Goal: Find specific page/section: Find specific page/section

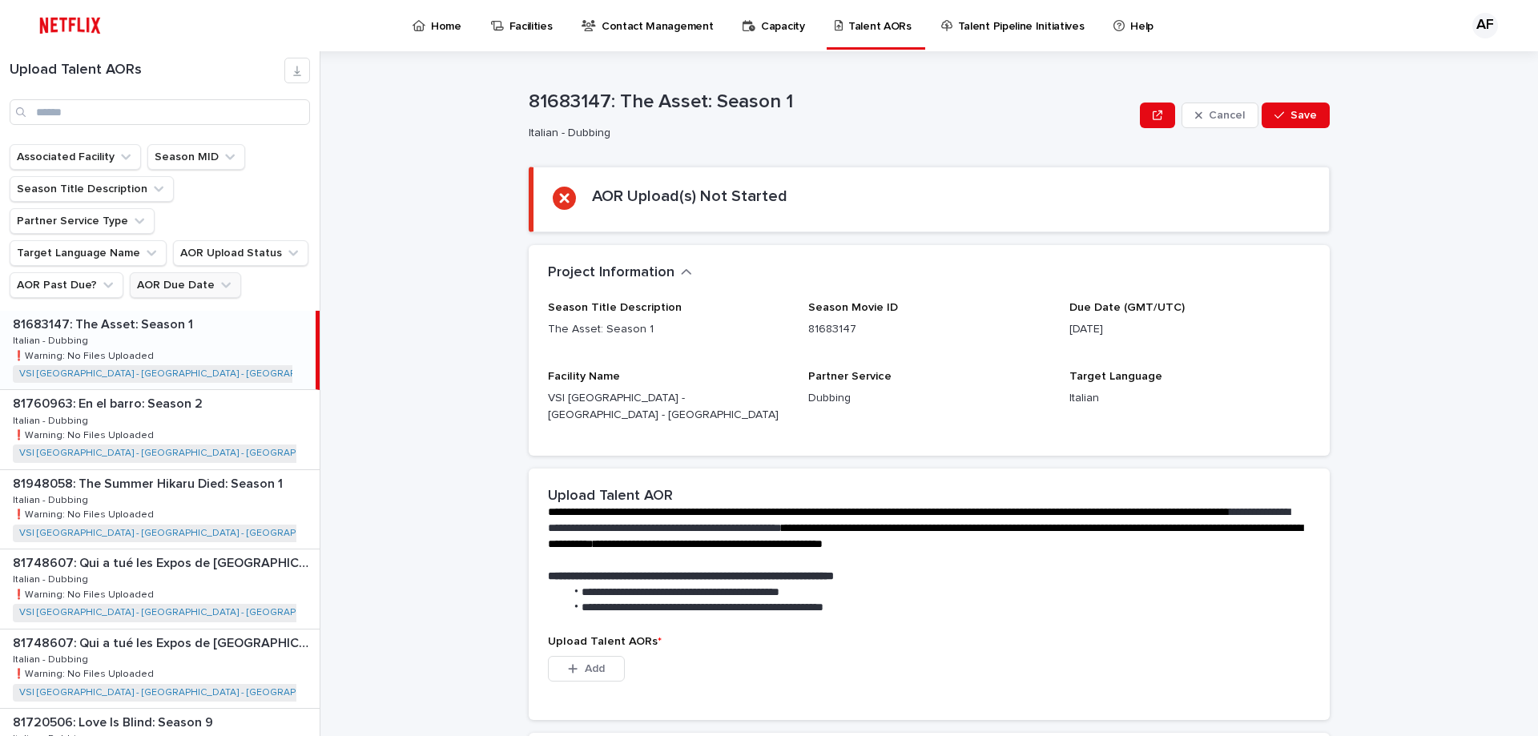
click at [165, 272] on button "AOR Due Date" at bounding box center [185, 285] width 111 height 26
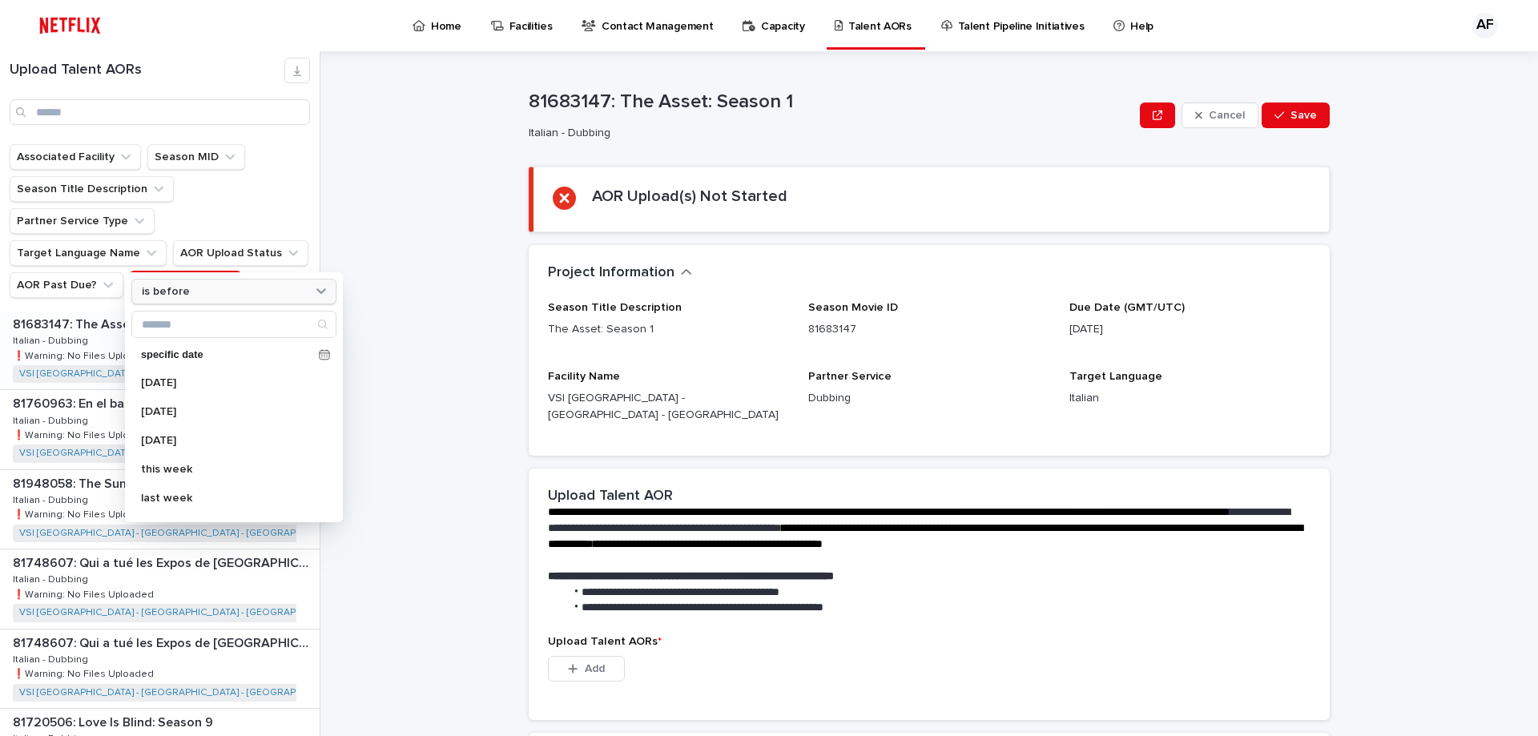
click at [195, 292] on div "is before" at bounding box center [223, 292] width 177 height 17
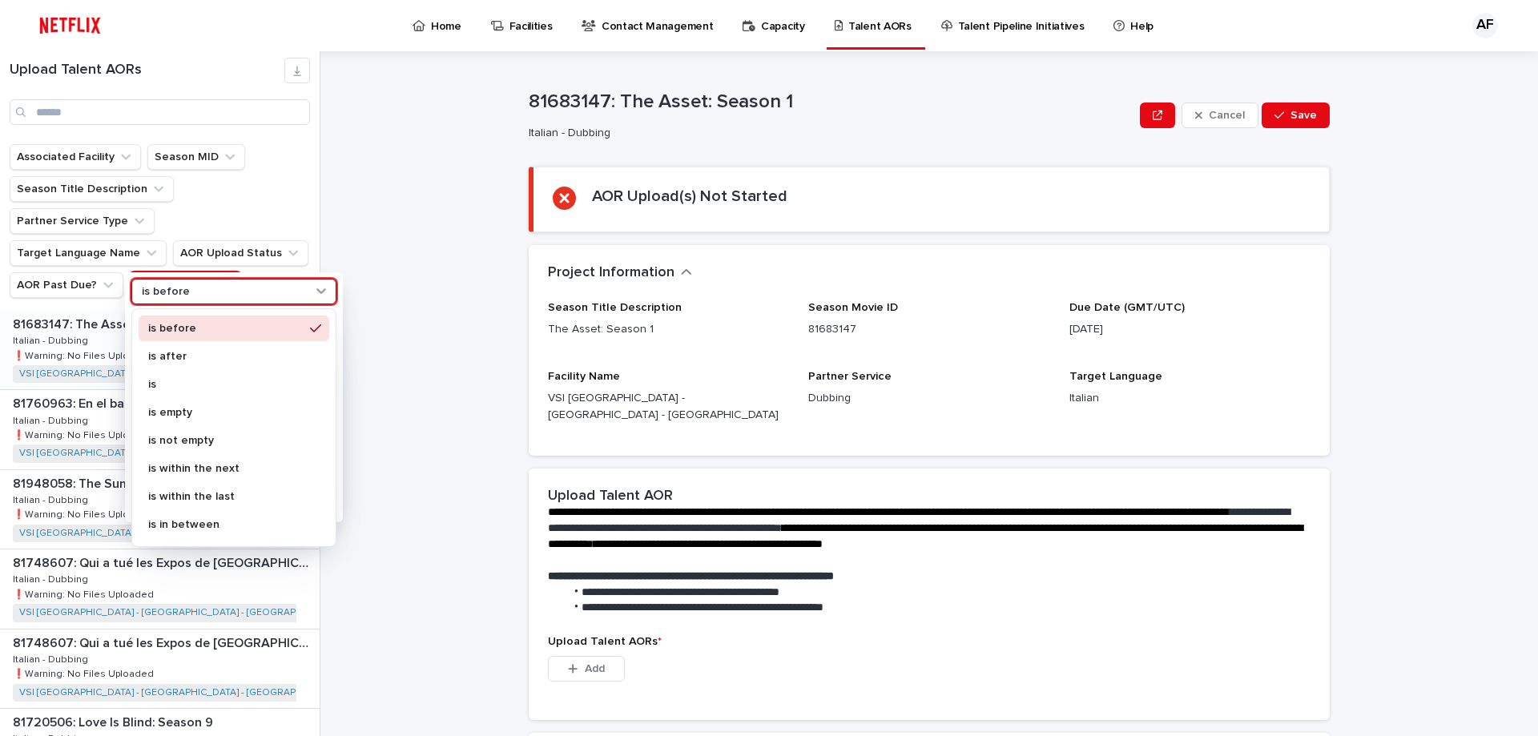
click at [171, 370] on div "is after" at bounding box center [234, 358] width 191 height 28
click at [188, 378] on div "is" at bounding box center [234, 385] width 191 height 26
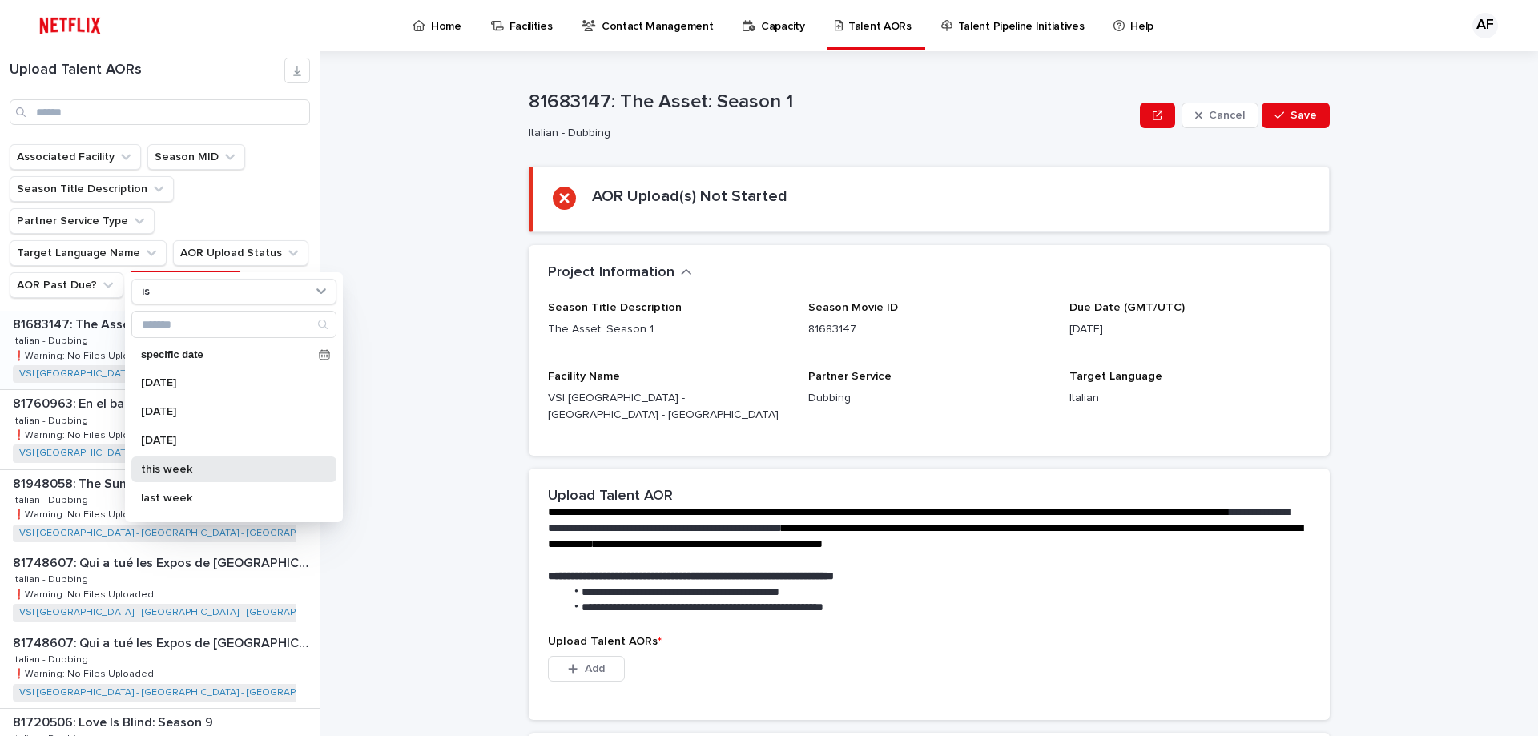
click at [183, 472] on p "this week" at bounding box center [226, 469] width 170 height 11
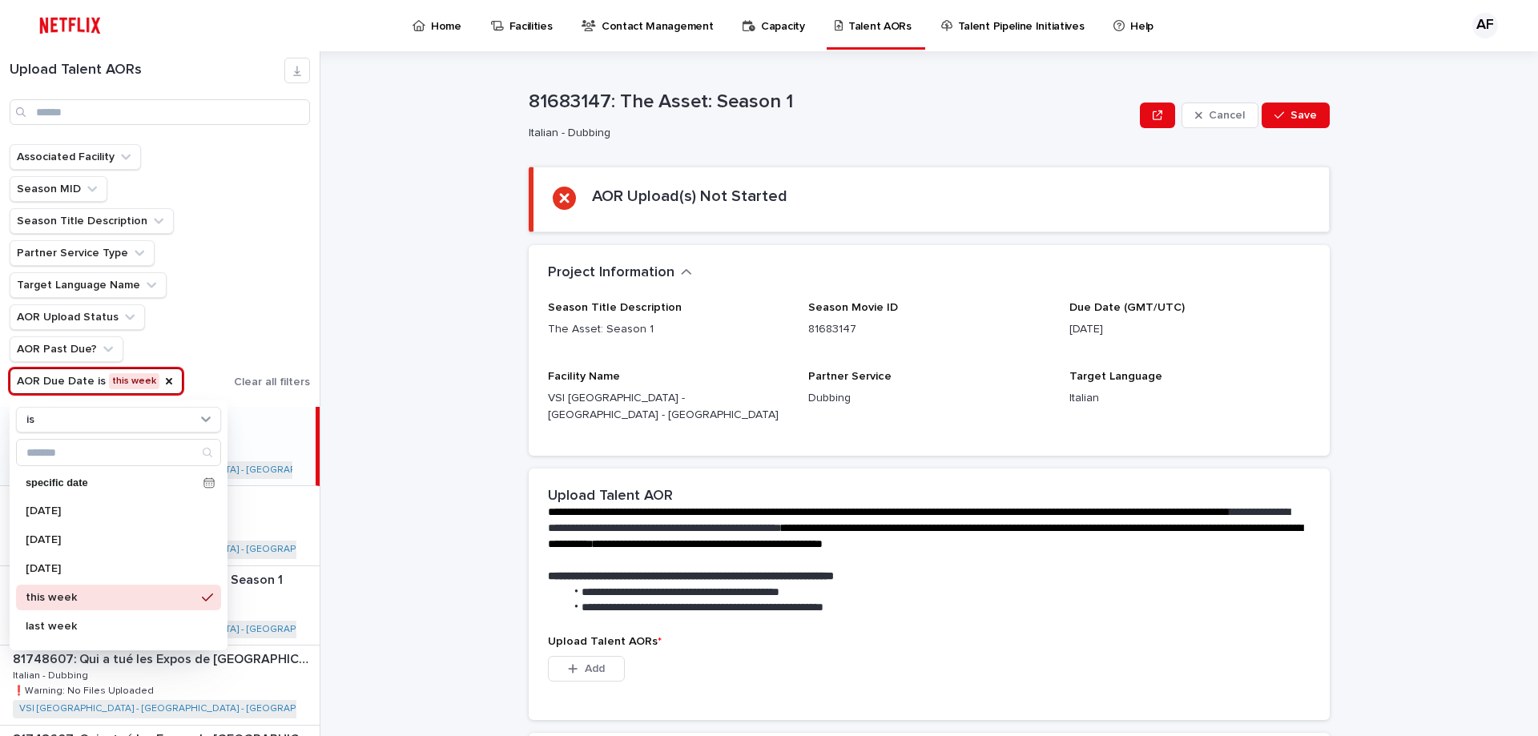
click at [380, 208] on div "**********" at bounding box center [939, 393] width 1198 height 685
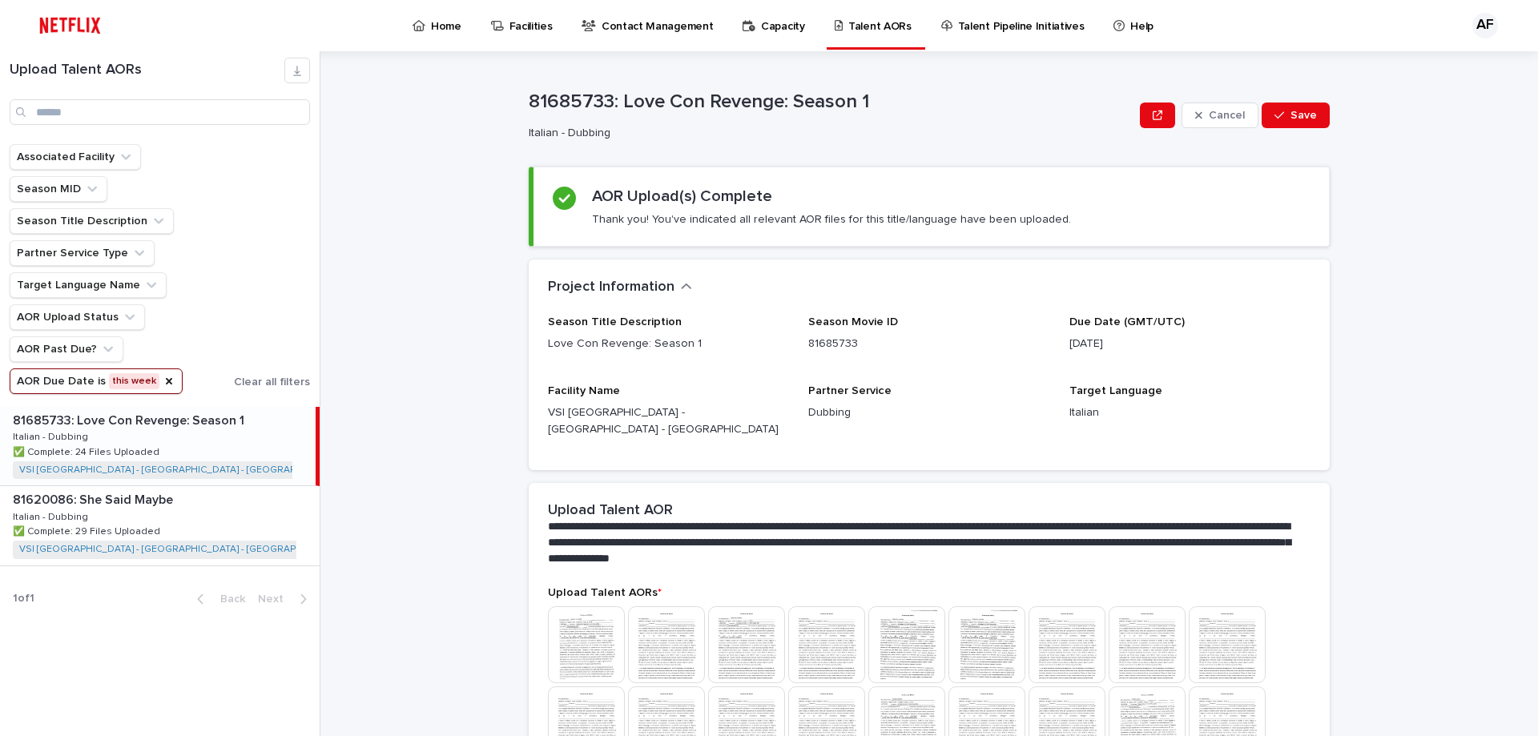
click at [123, 385] on button "AOR Due Date is this week" at bounding box center [96, 381] width 173 height 26
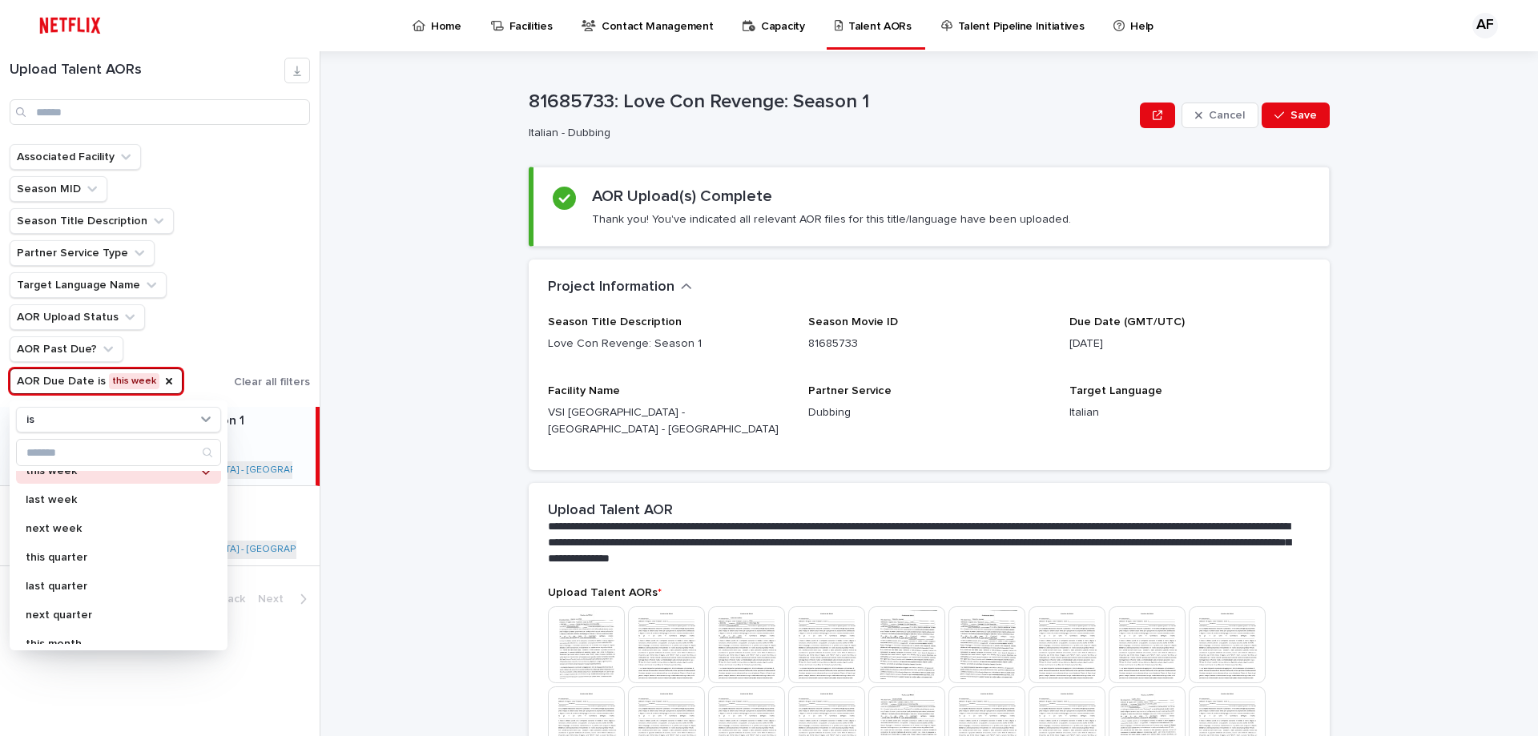
scroll to position [284, 0]
click at [66, 486] on p "this month" at bounding box center [111, 486] width 170 height 11
click at [466, 239] on div "**********" at bounding box center [939, 393] width 1198 height 685
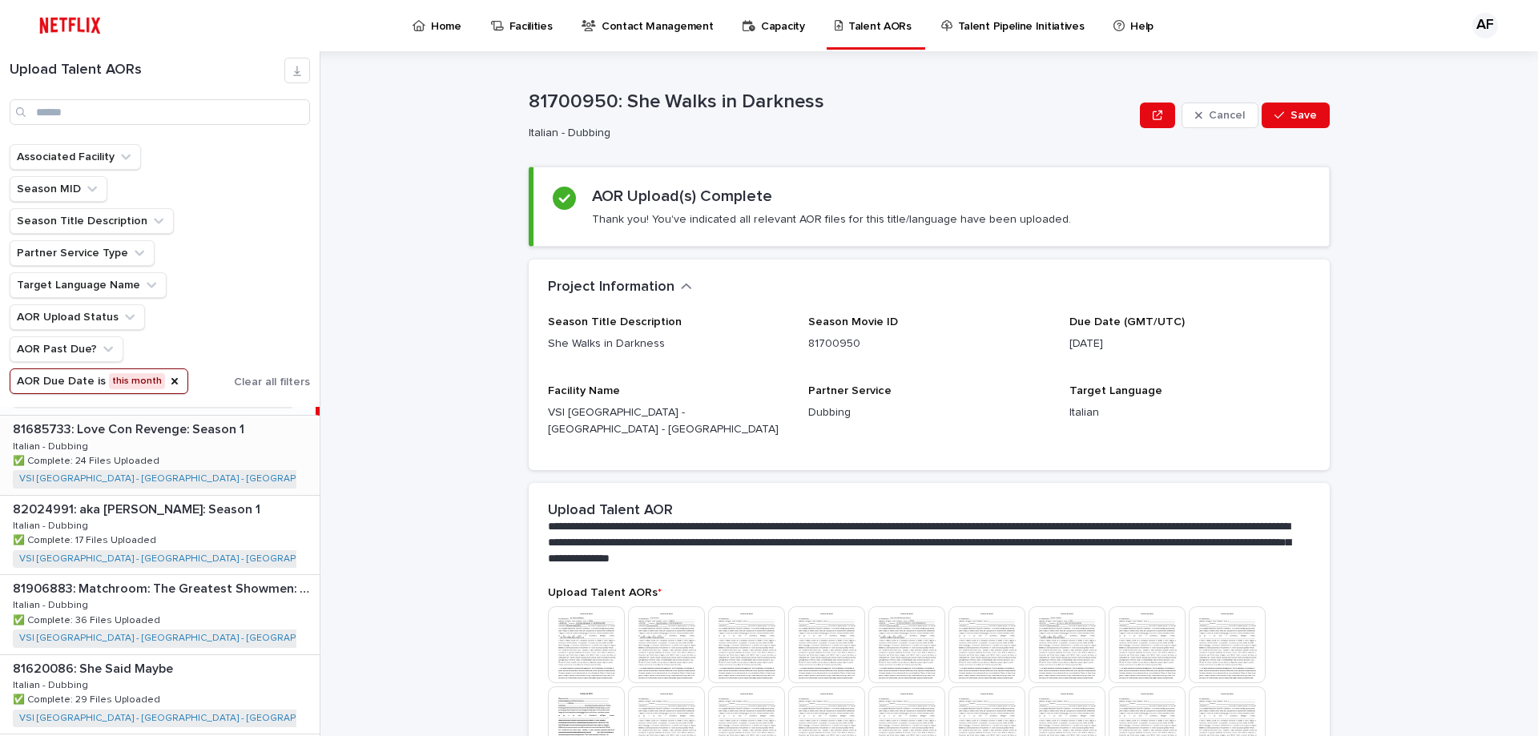
scroll to position [122, 0]
